Goal: Book appointment/travel/reservation

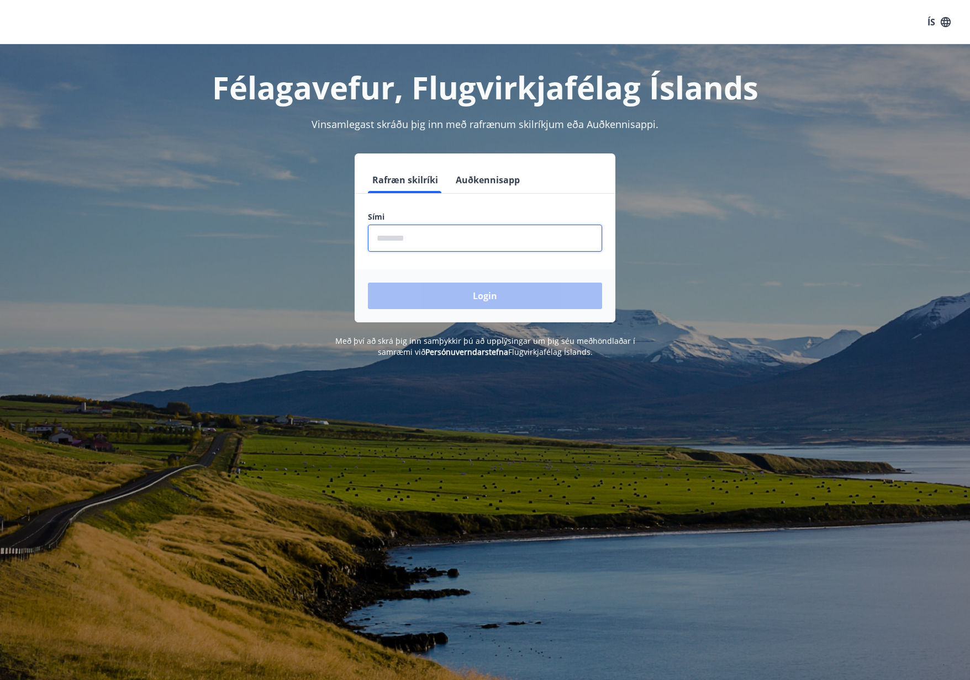
click at [406, 236] on input "phone" at bounding box center [485, 238] width 234 height 27
type input "********"
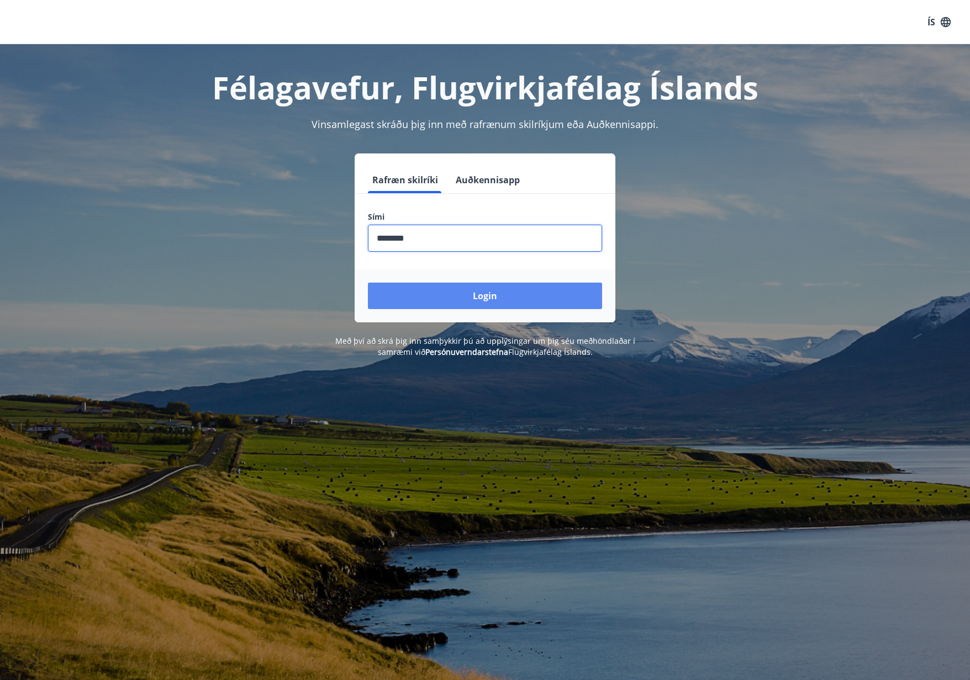
click at [426, 285] on button "Login" at bounding box center [485, 296] width 234 height 27
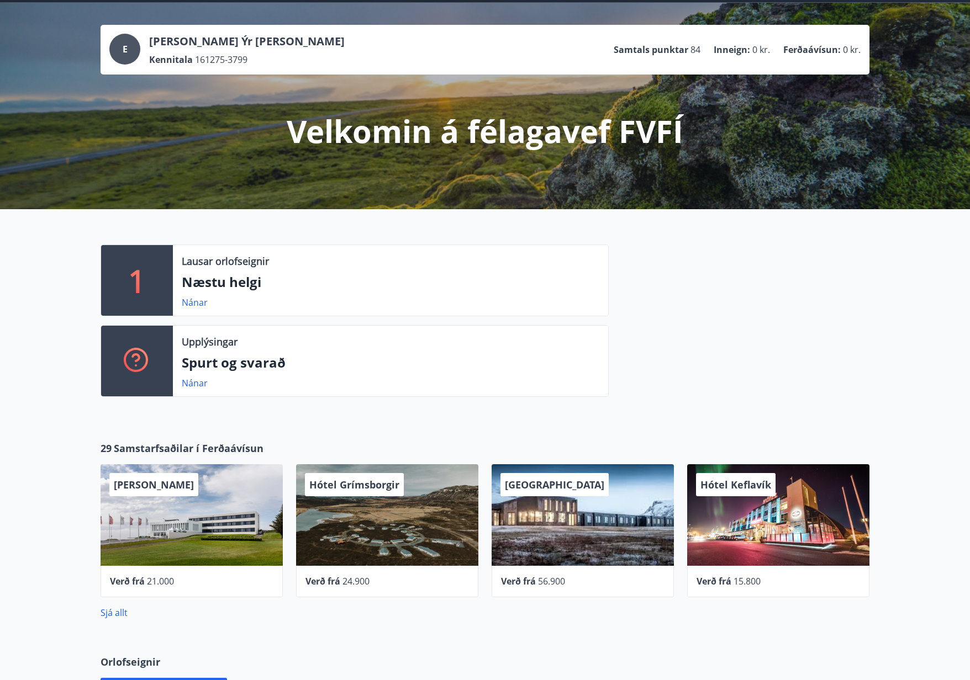
scroll to position [110, 0]
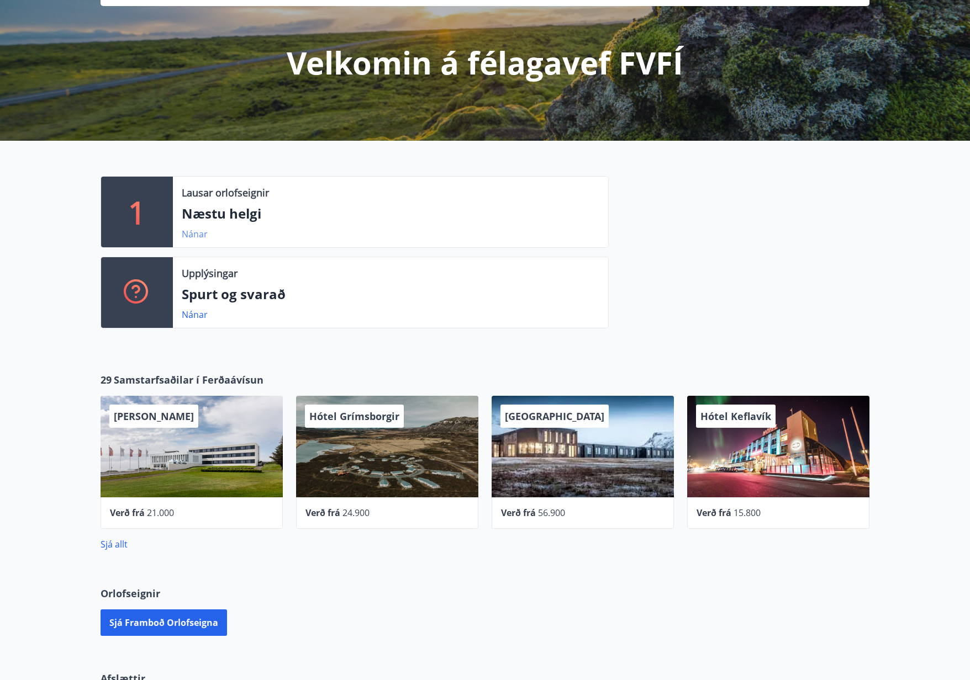
click at [192, 231] on link "Nánar" at bounding box center [195, 234] width 26 height 12
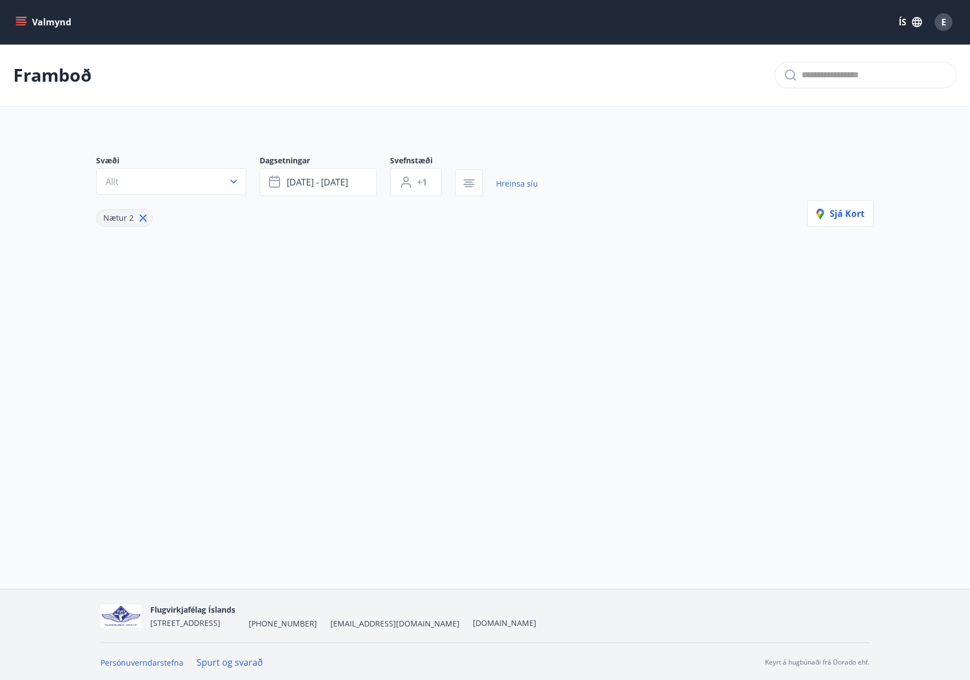
type input "*"
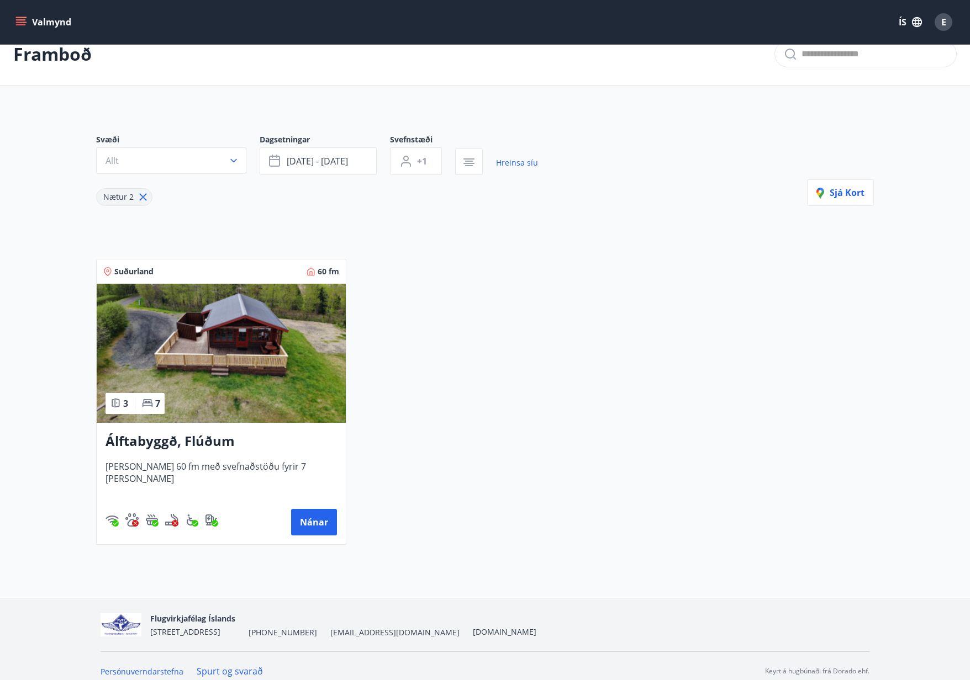
scroll to position [30, 0]
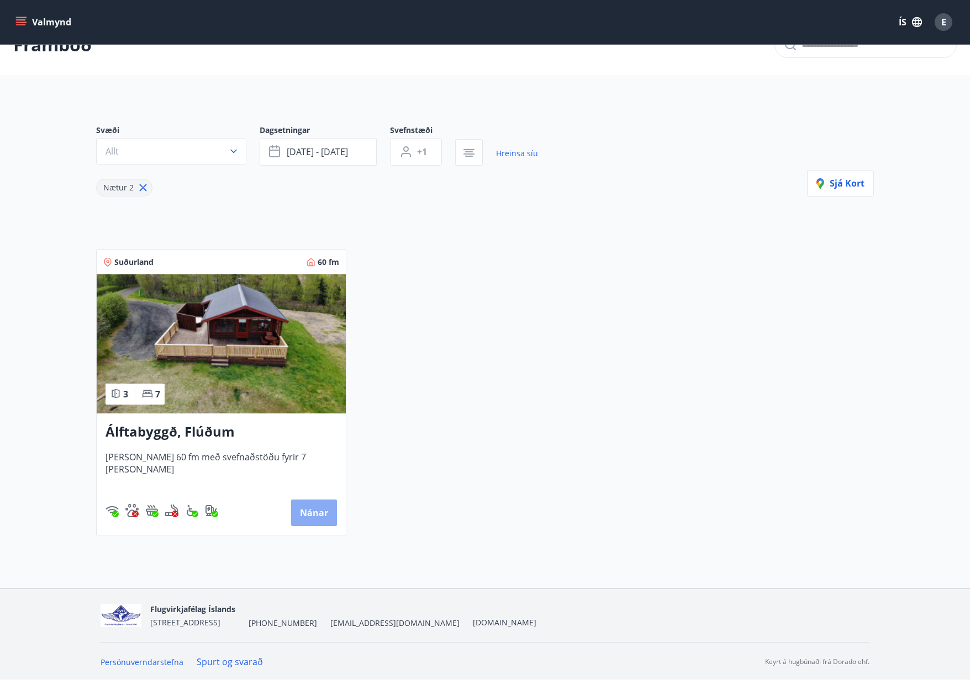
click at [304, 507] on button "Nánar" at bounding box center [314, 513] width 46 height 27
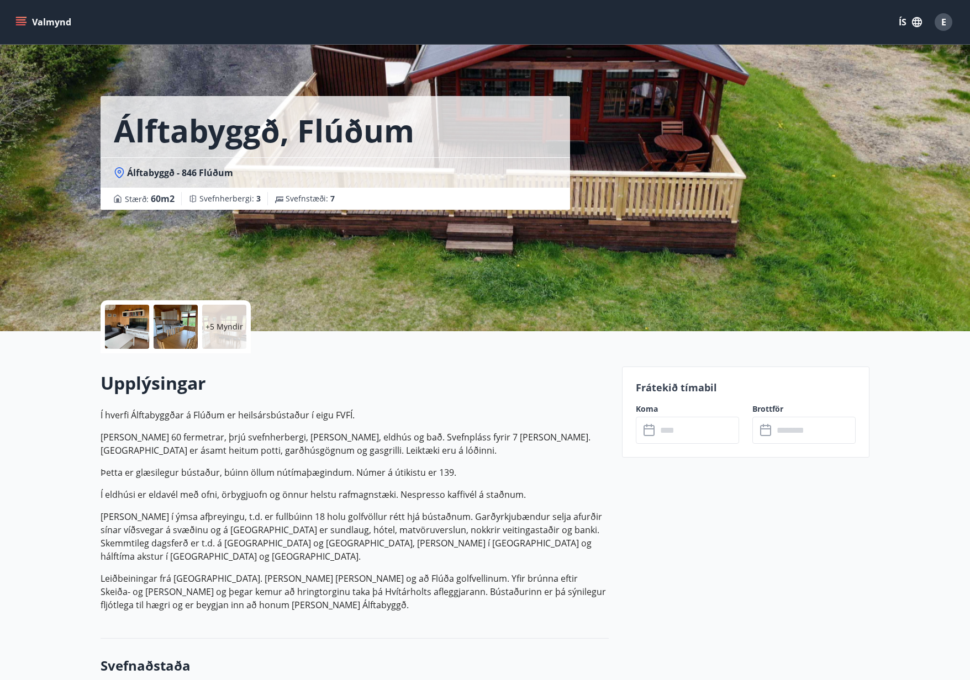
click at [680, 422] on input "text" at bounding box center [698, 430] width 82 height 27
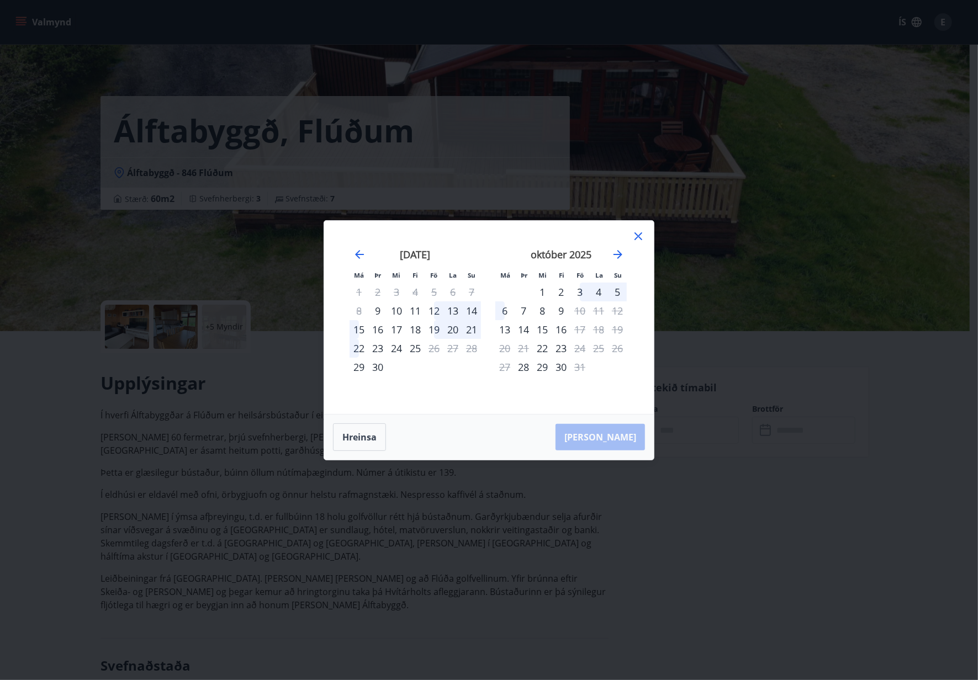
click at [436, 311] on div "12" at bounding box center [434, 310] width 19 height 19
click at [357, 330] on div "15" at bounding box center [359, 329] width 19 height 19
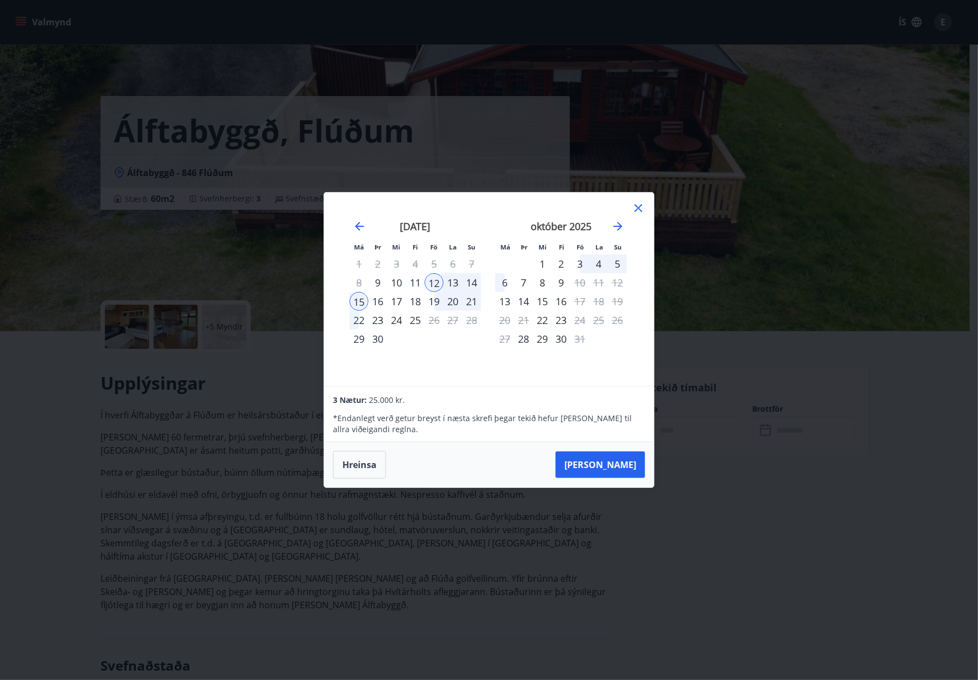
click at [415, 281] on div "11" at bounding box center [415, 282] width 19 height 19
click at [637, 205] on icon at bounding box center [638, 208] width 13 height 13
